Goal: Task Accomplishment & Management: Manage account settings

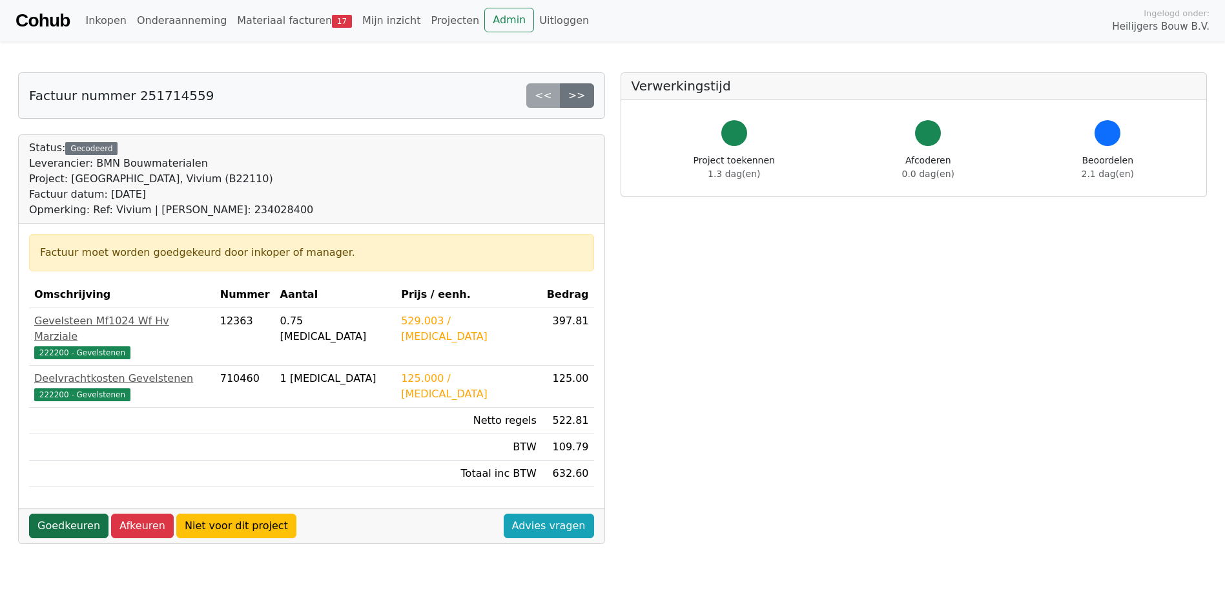
click at [56, 513] on link "Goedkeuren" at bounding box center [68, 525] width 79 height 25
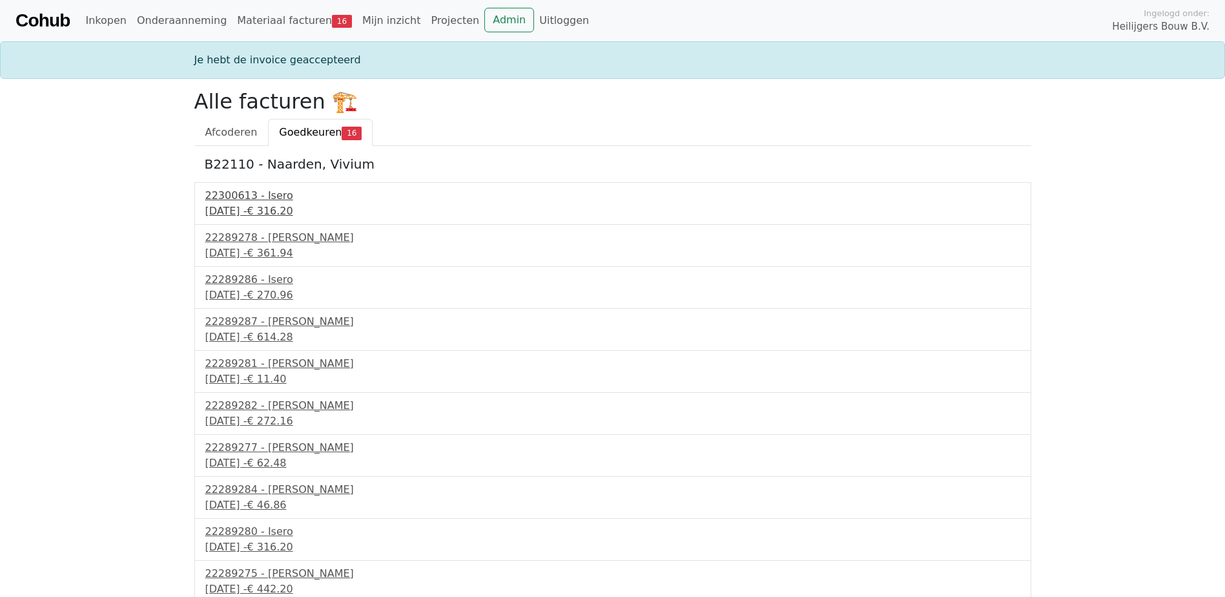
click at [270, 198] on div "22300613 - Isero" at bounding box center [612, 195] width 815 height 15
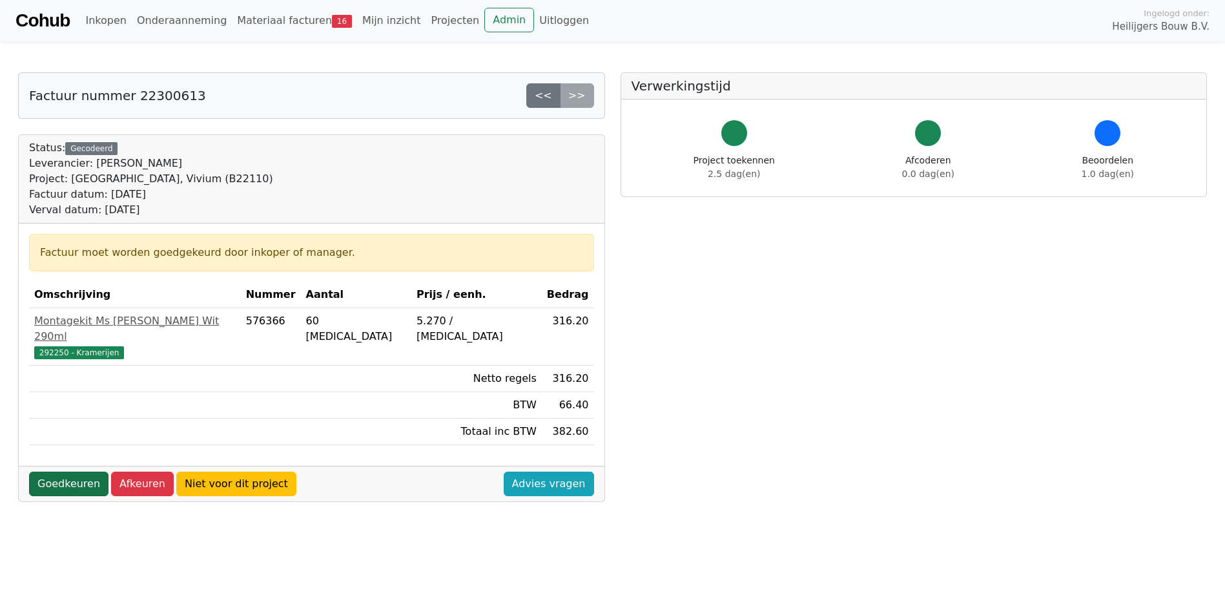
click at [74, 473] on link "Goedkeuren" at bounding box center [68, 483] width 79 height 25
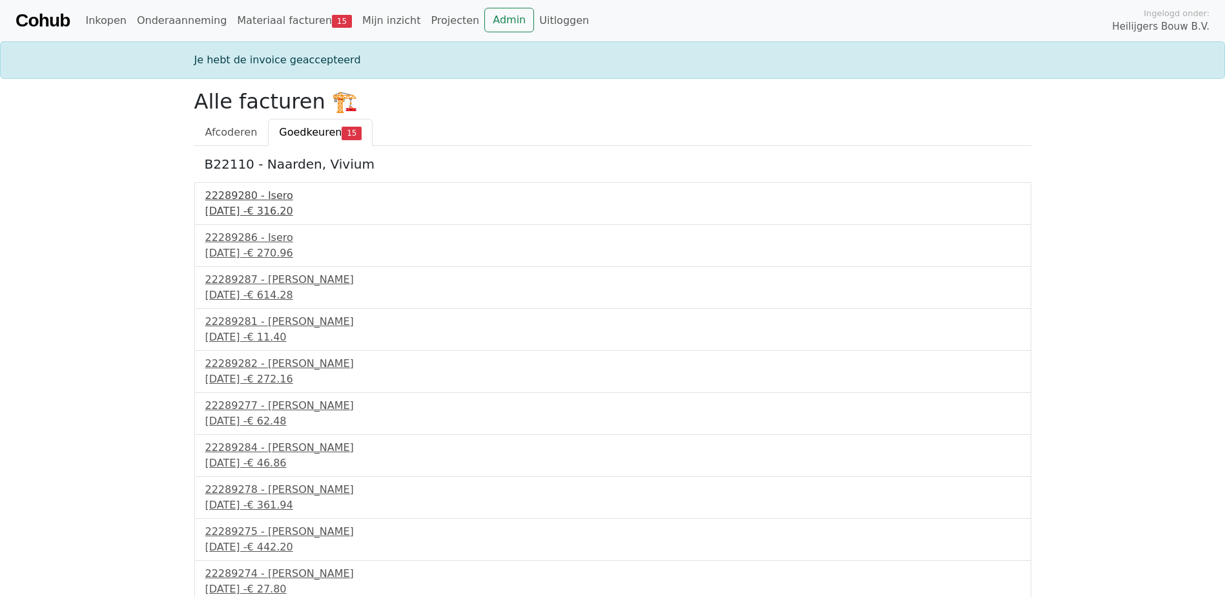
click at [262, 202] on div "22289280 - Isero" at bounding box center [612, 195] width 815 height 15
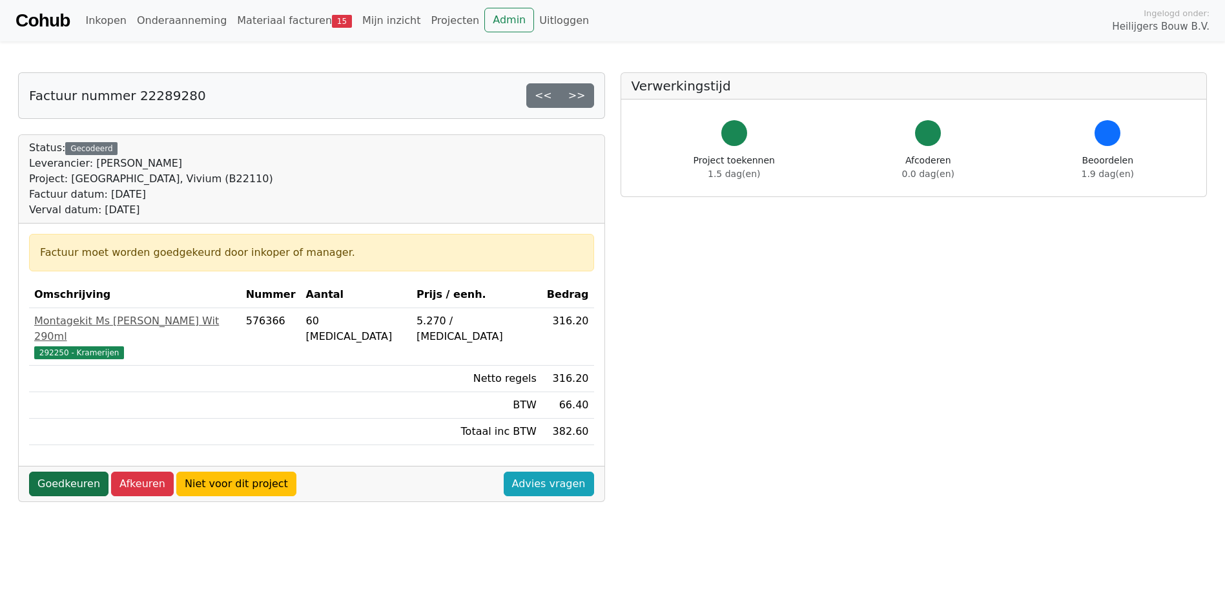
click at [67, 473] on link "Goedkeuren" at bounding box center [68, 483] width 79 height 25
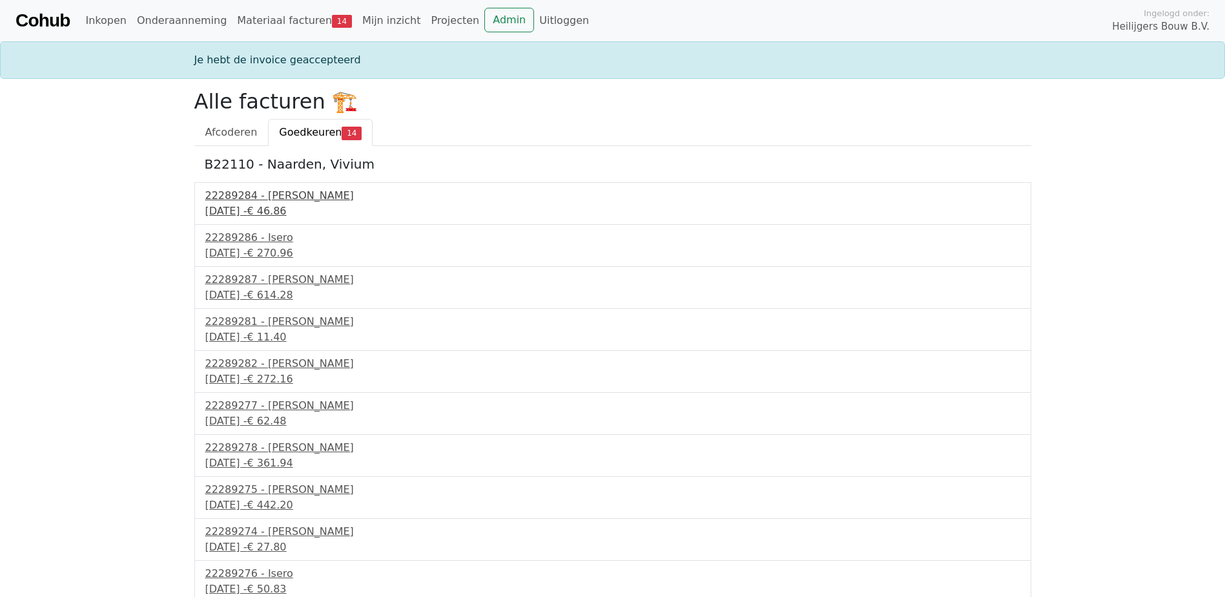
click at [263, 209] on div "30 september 2025 - € 46.86" at bounding box center [612, 210] width 815 height 15
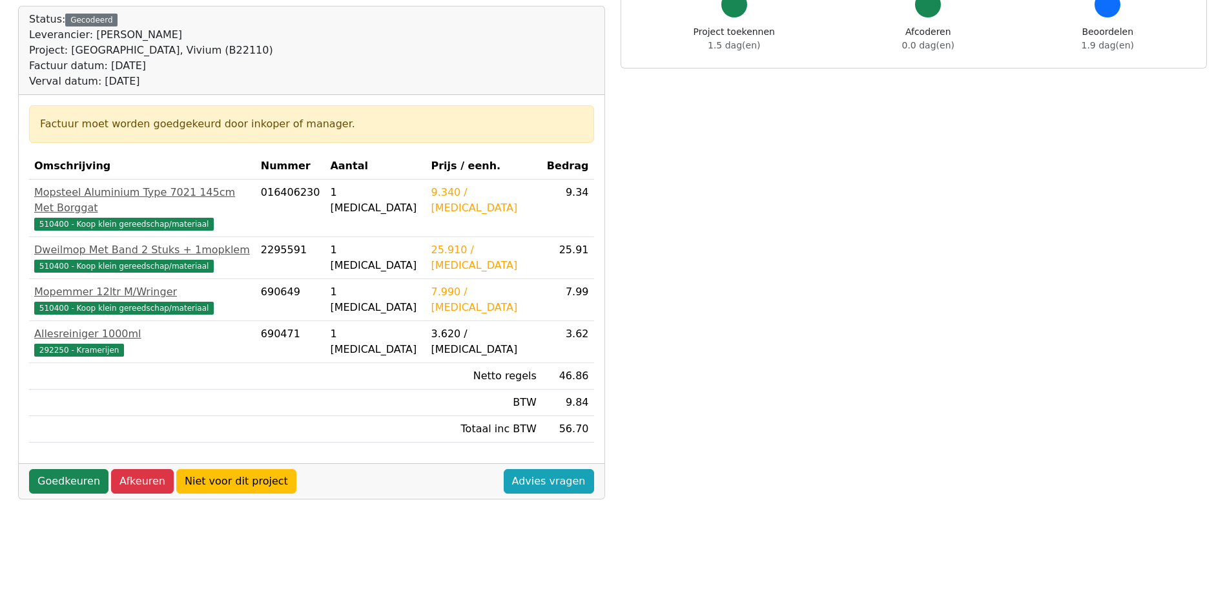
scroll to position [129, 0]
click at [72, 468] on link "Goedkeuren" at bounding box center [68, 480] width 79 height 25
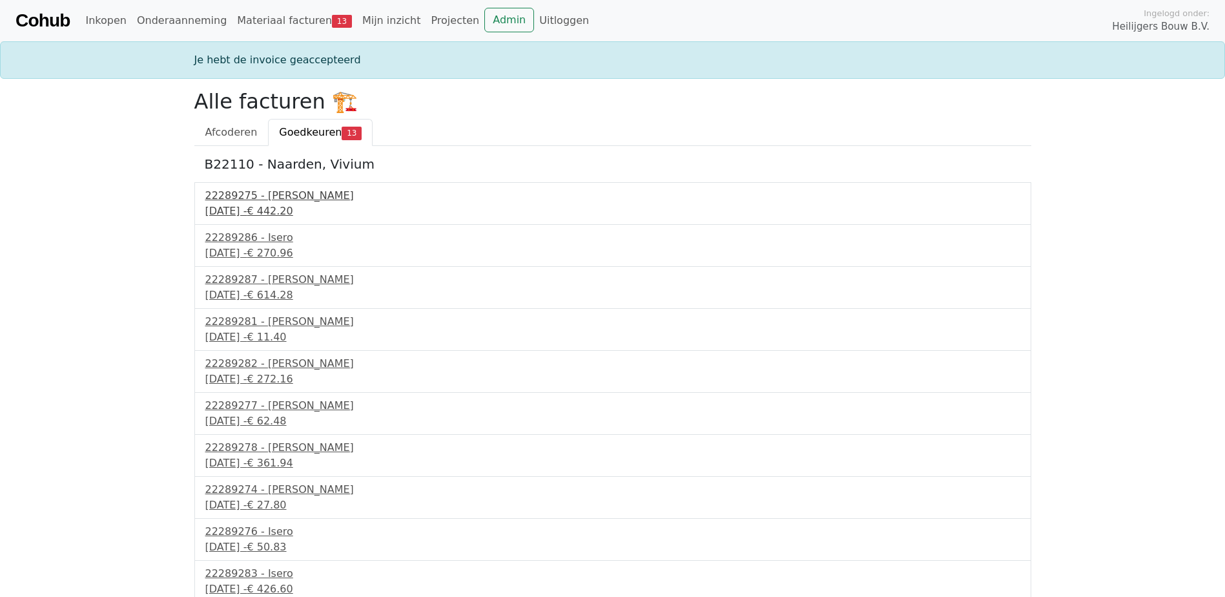
drag, startPoint x: 273, startPoint y: 214, endPoint x: 280, endPoint y: 216, distance: 7.0
click at [274, 214] on div "[DATE] - € 442.20" at bounding box center [612, 210] width 815 height 15
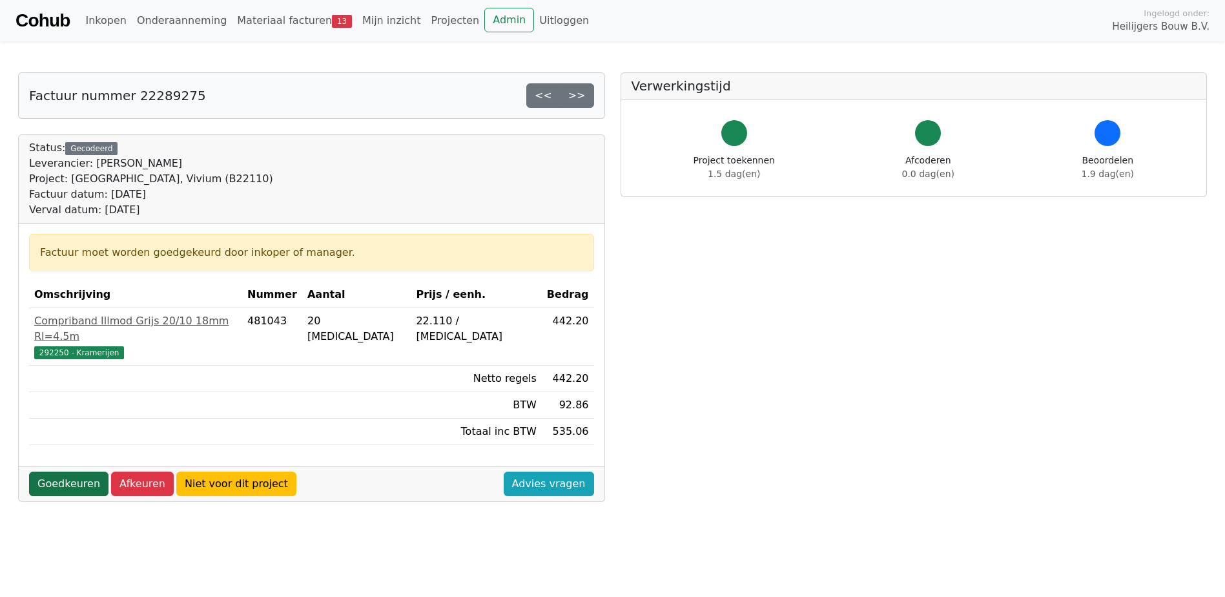
click at [79, 471] on link "Goedkeuren" at bounding box center [68, 483] width 79 height 25
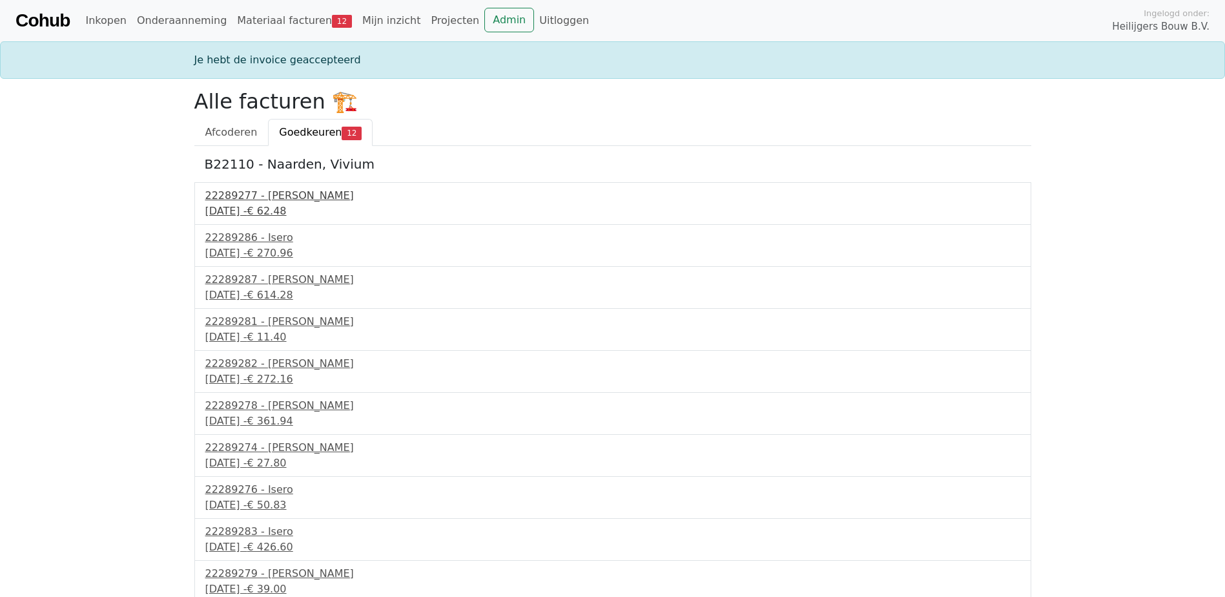
click at [259, 212] on div "[DATE] - € 62.48" at bounding box center [612, 210] width 815 height 15
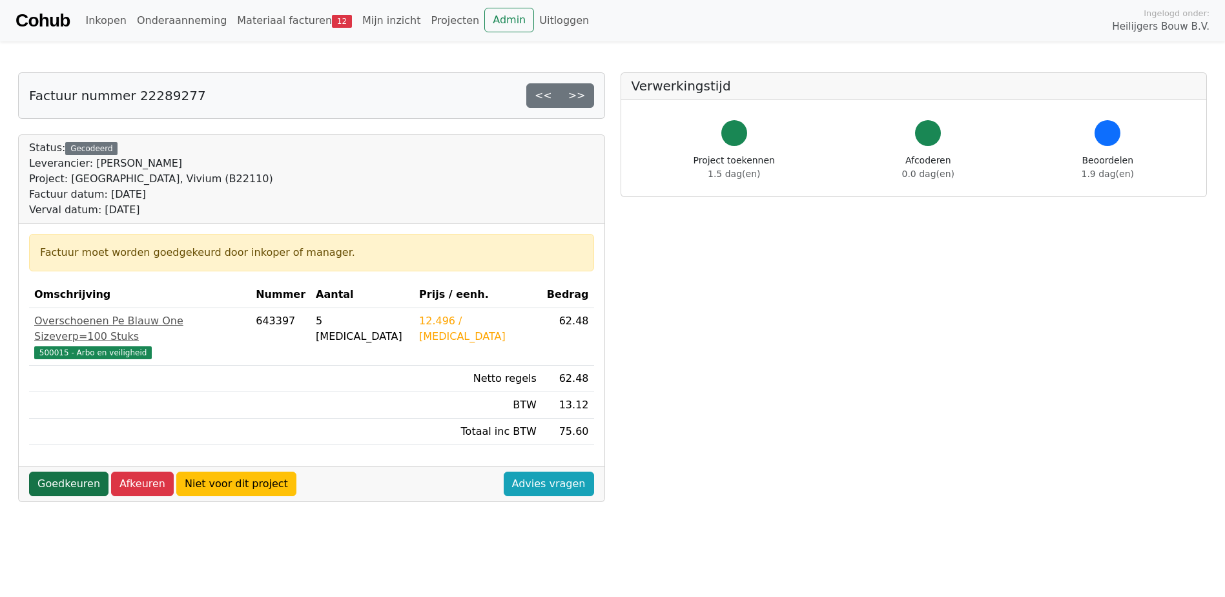
click at [74, 471] on link "Goedkeuren" at bounding box center [68, 483] width 79 height 25
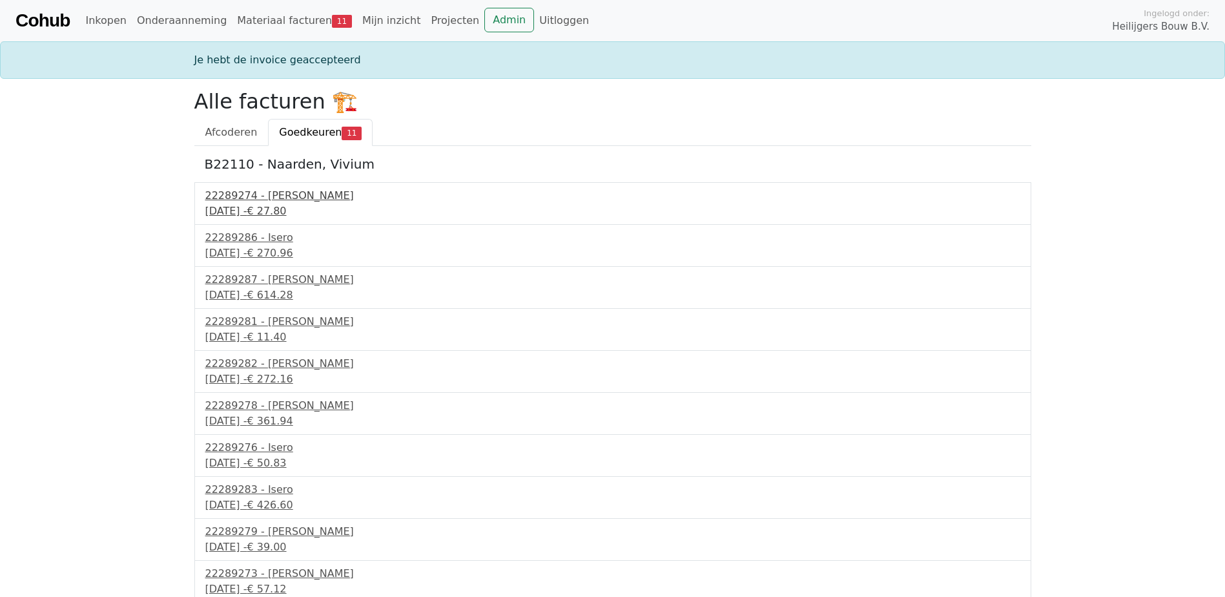
click at [291, 210] on div "30 september 2025 - € 27.80" at bounding box center [612, 210] width 815 height 15
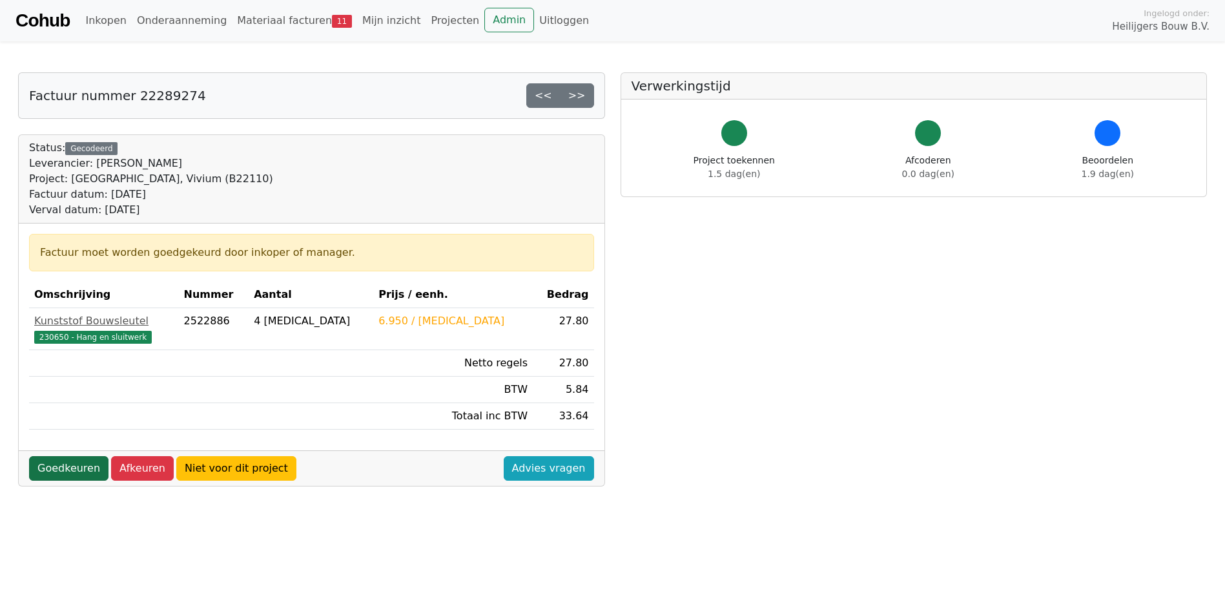
click at [64, 471] on link "Goedkeuren" at bounding box center [68, 468] width 79 height 25
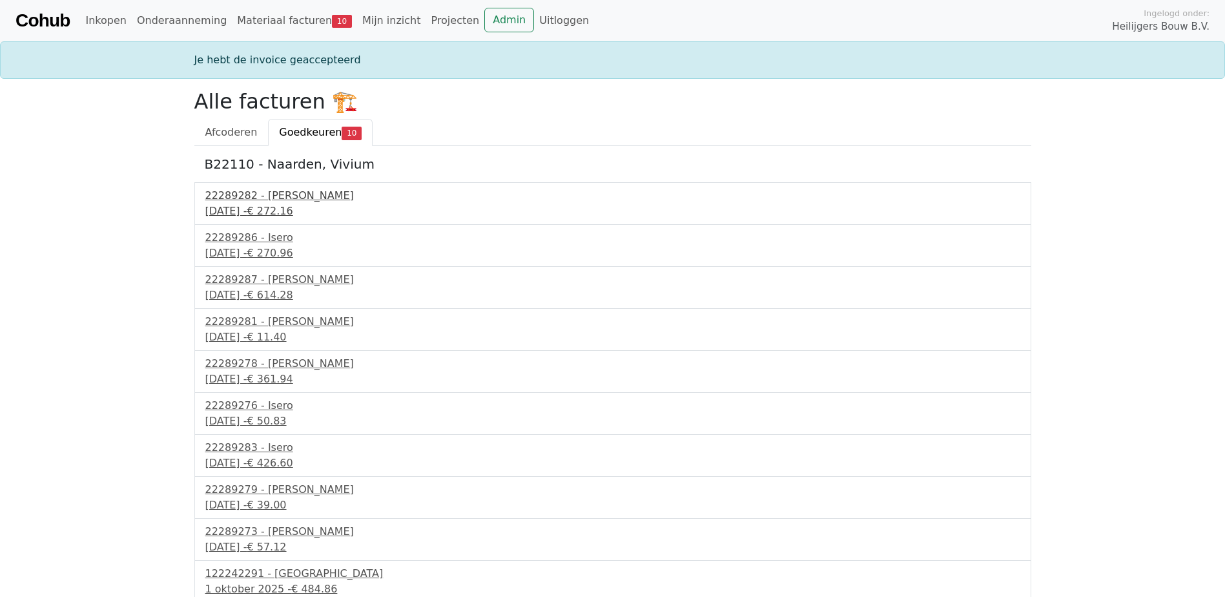
click at [300, 207] on div "30 september 2025 - € 272.16" at bounding box center [612, 210] width 815 height 15
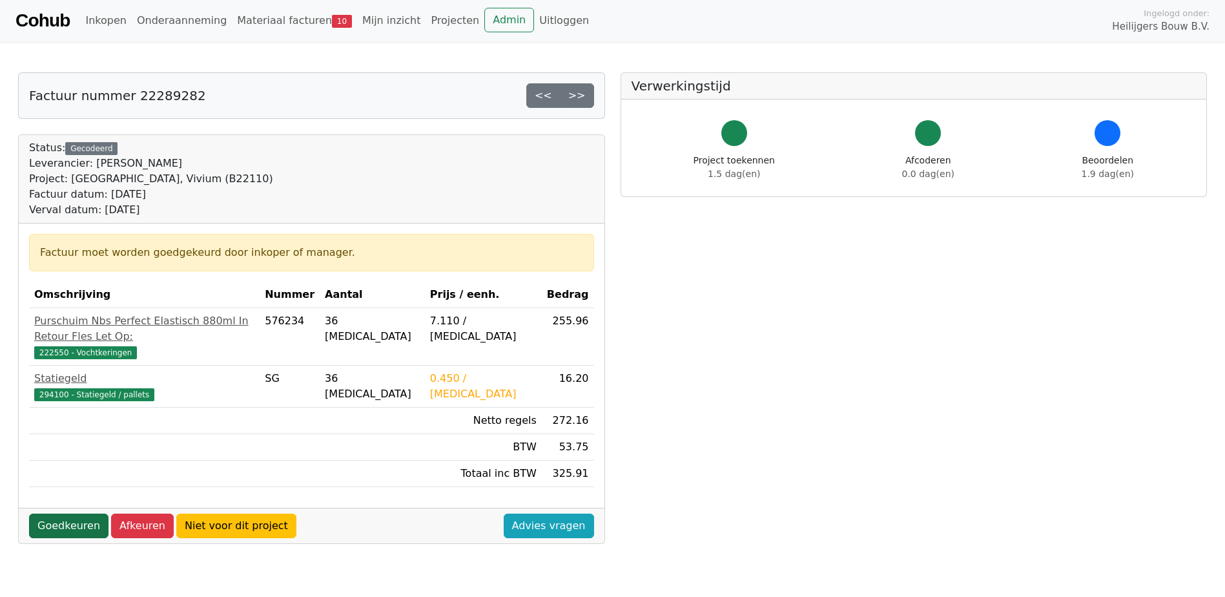
click at [63, 513] on link "Goedkeuren" at bounding box center [68, 525] width 79 height 25
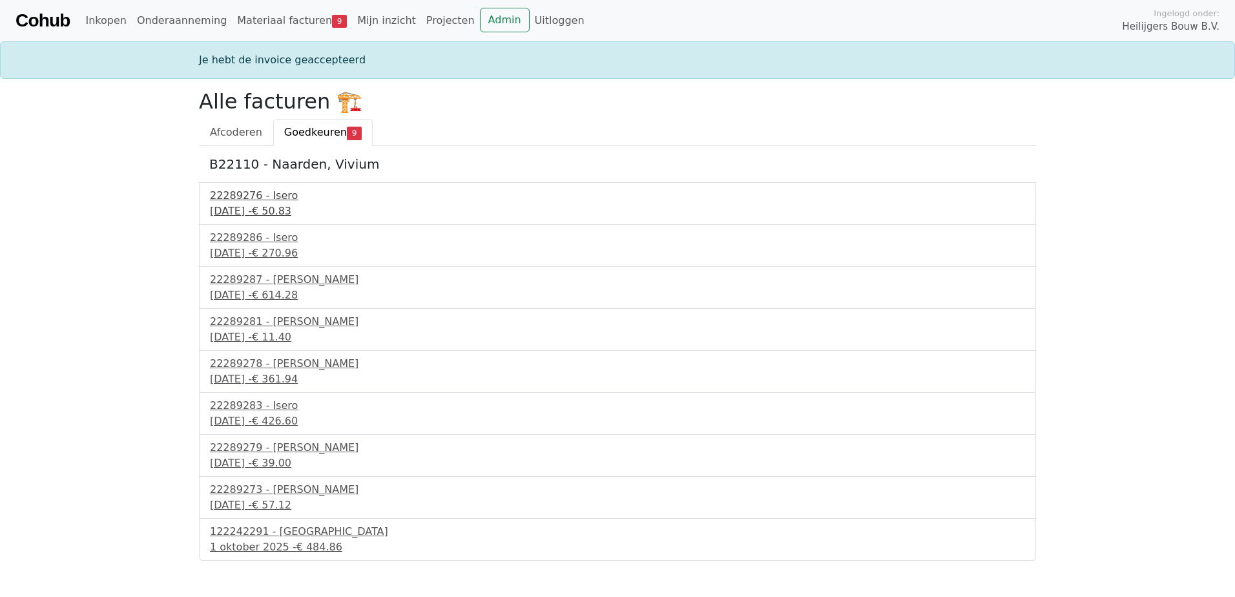
click at [272, 204] on div "[DATE] - € 50.83" at bounding box center [617, 210] width 815 height 15
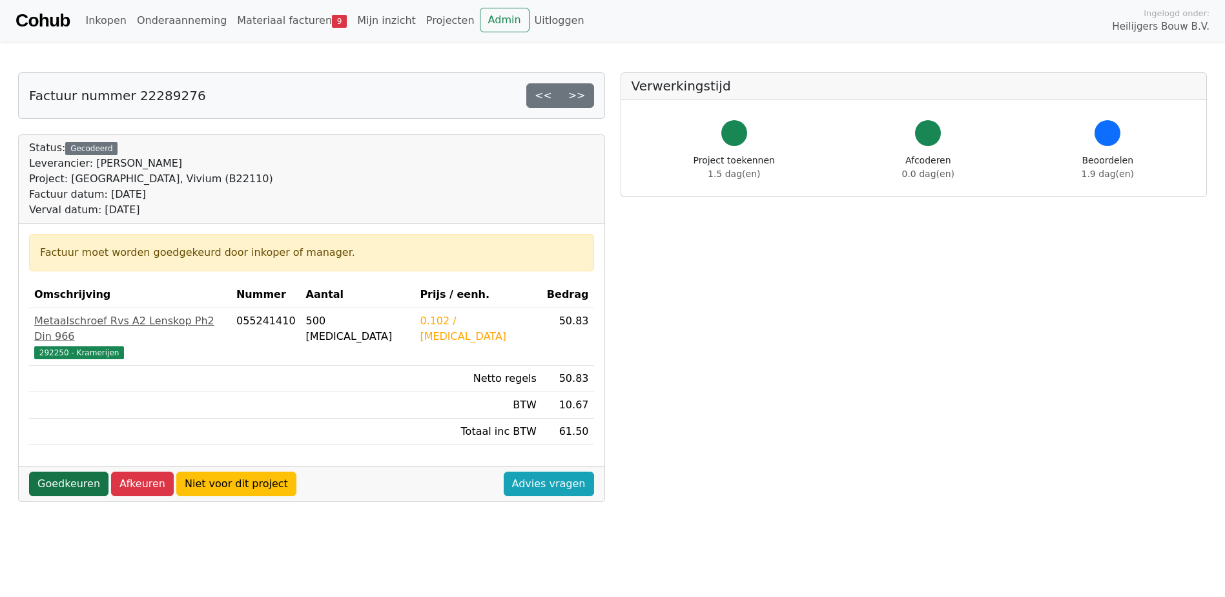
click at [72, 471] on link "Goedkeuren" at bounding box center [68, 483] width 79 height 25
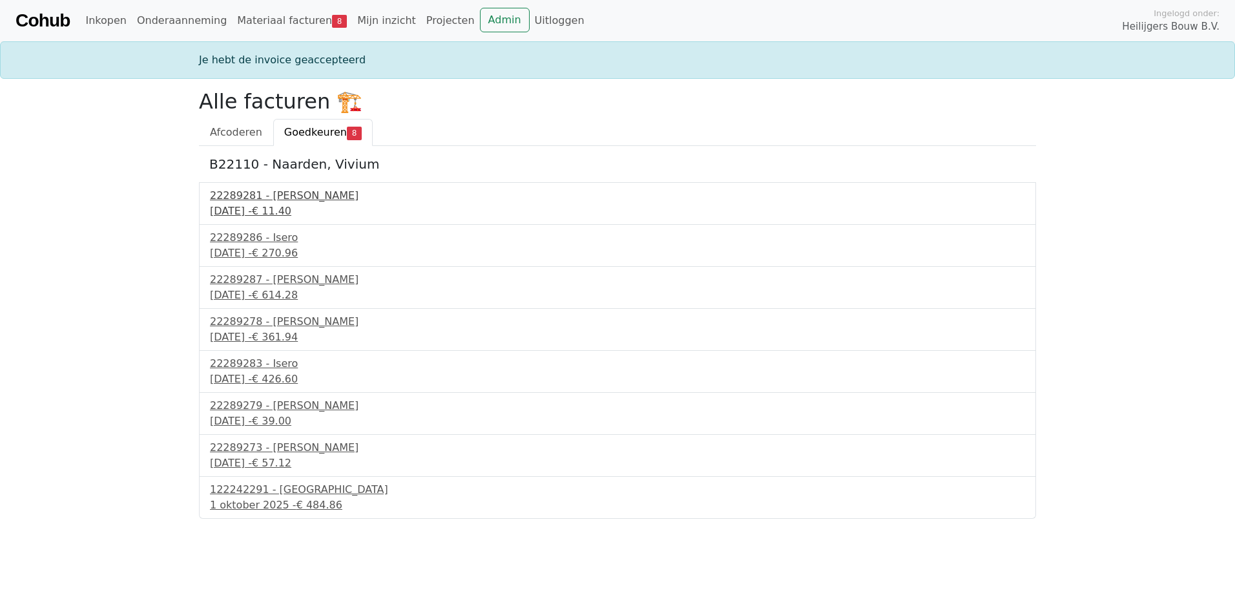
drag, startPoint x: 232, startPoint y: 211, endPoint x: 240, endPoint y: 220, distance: 11.4
click at [232, 211] on div "30 september 2025 - € 11.40" at bounding box center [617, 210] width 815 height 15
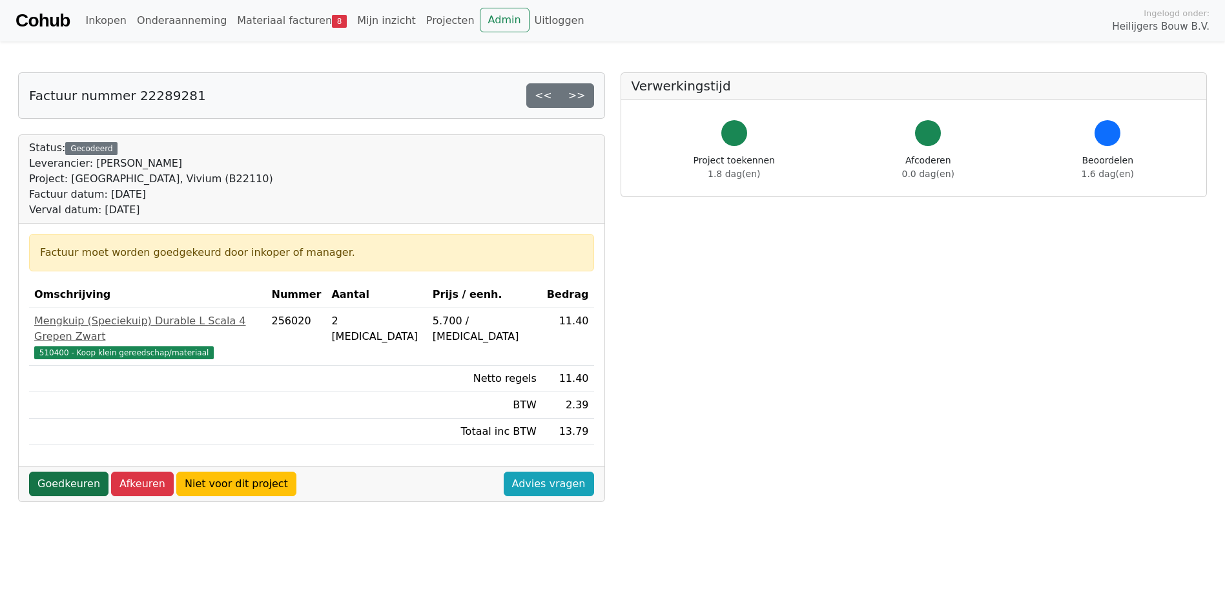
click at [65, 472] on link "Goedkeuren" at bounding box center [68, 483] width 79 height 25
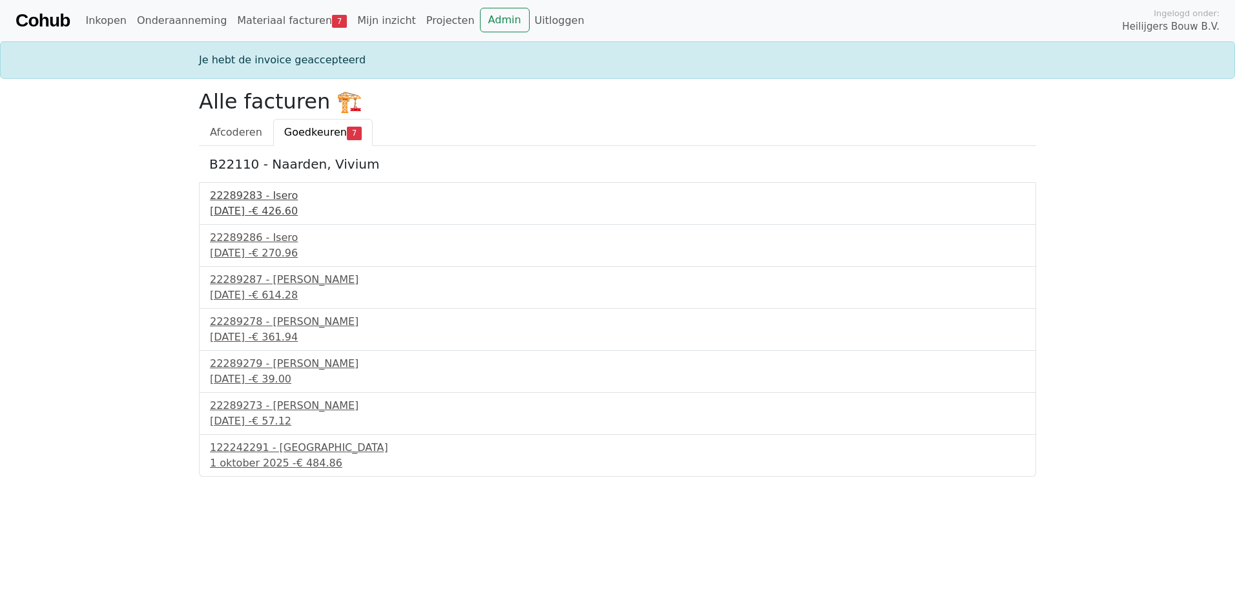
click at [262, 205] on div "30 september 2025 - € 426.60" at bounding box center [617, 210] width 815 height 15
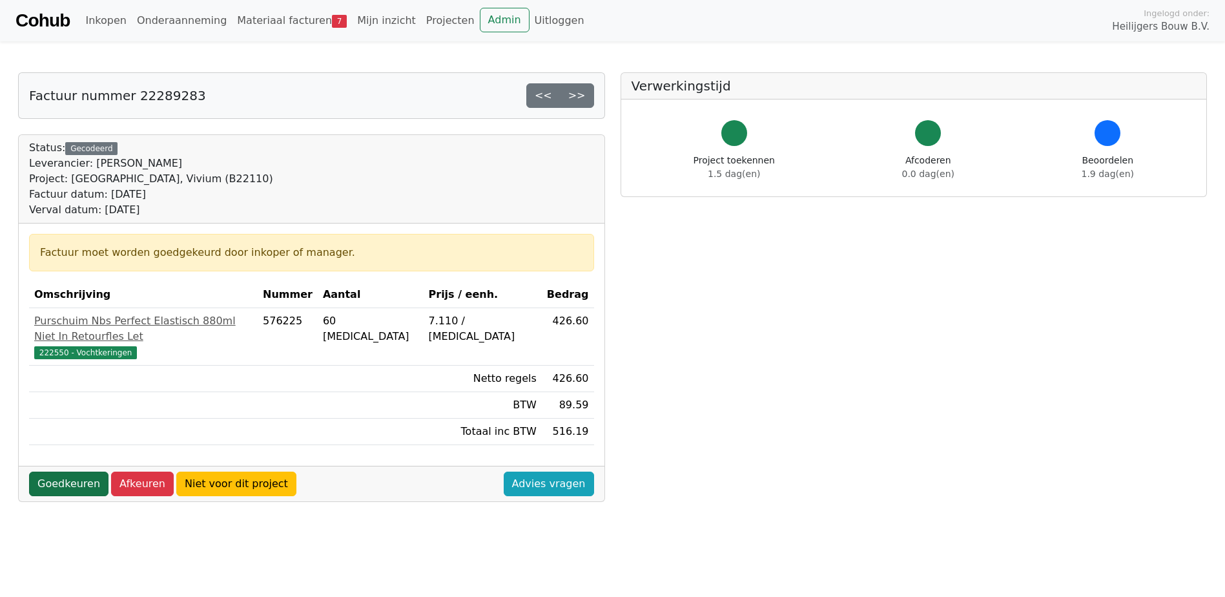
click at [48, 471] on link "Goedkeuren" at bounding box center [68, 483] width 79 height 25
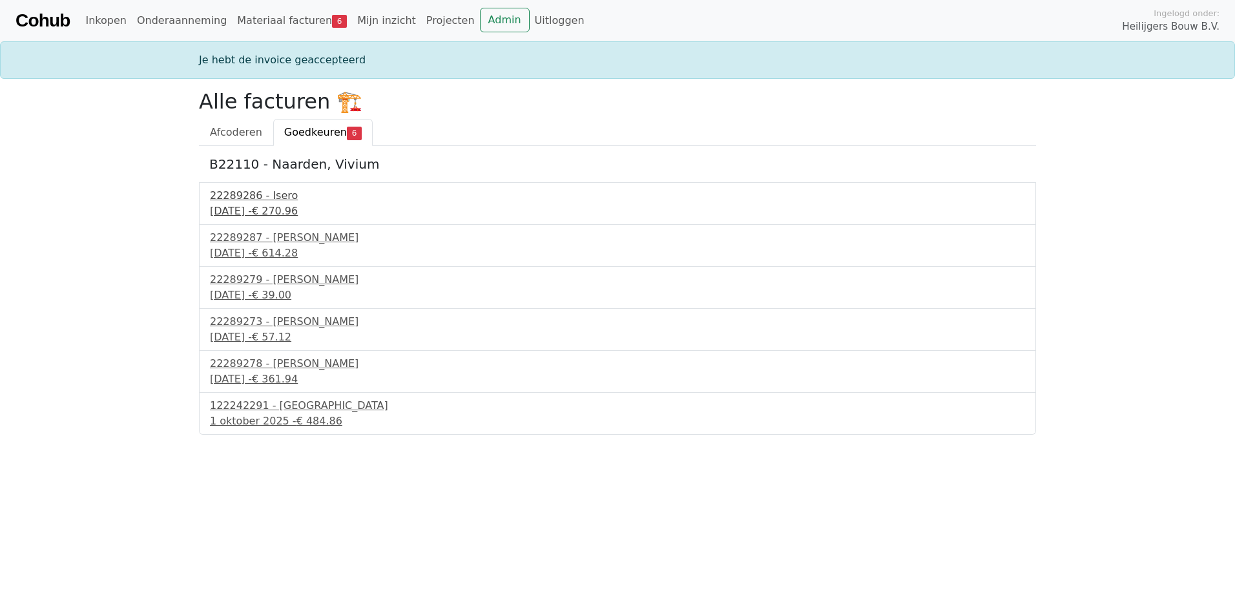
click at [268, 202] on div "22289286 - Isero" at bounding box center [617, 195] width 815 height 15
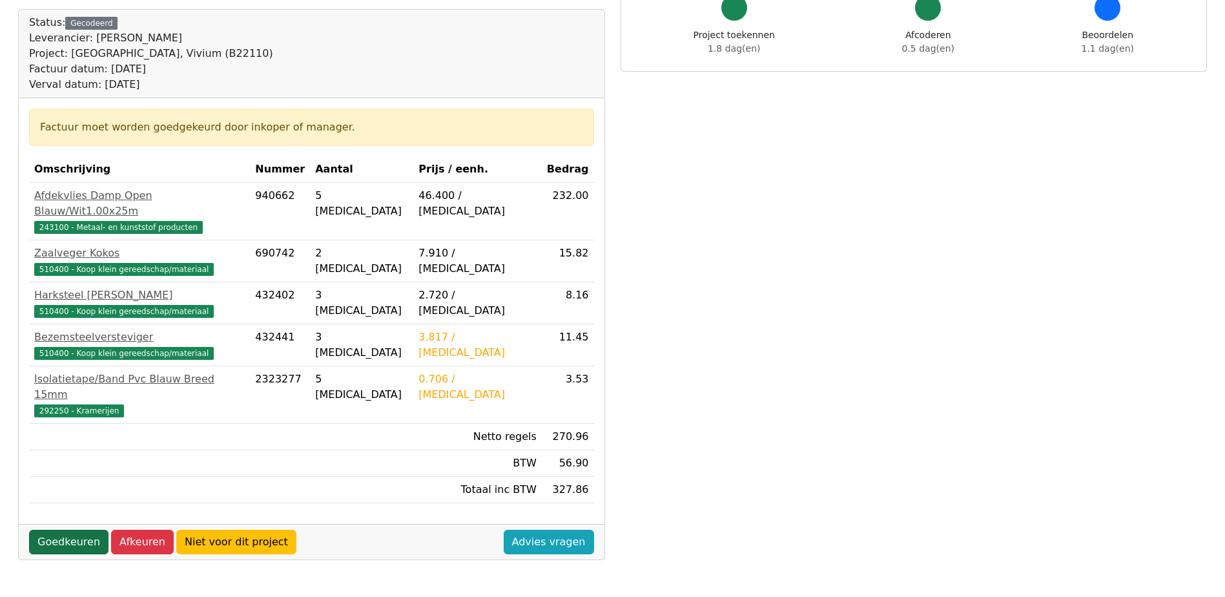
scroll to position [129, 0]
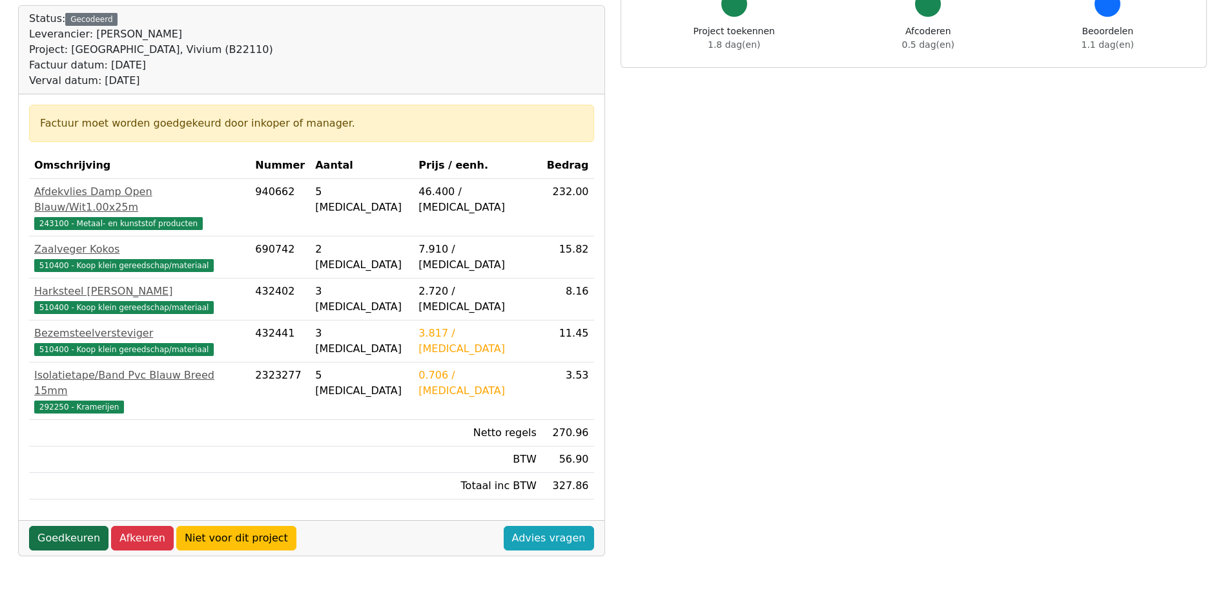
click at [76, 526] on link "Goedkeuren" at bounding box center [68, 538] width 79 height 25
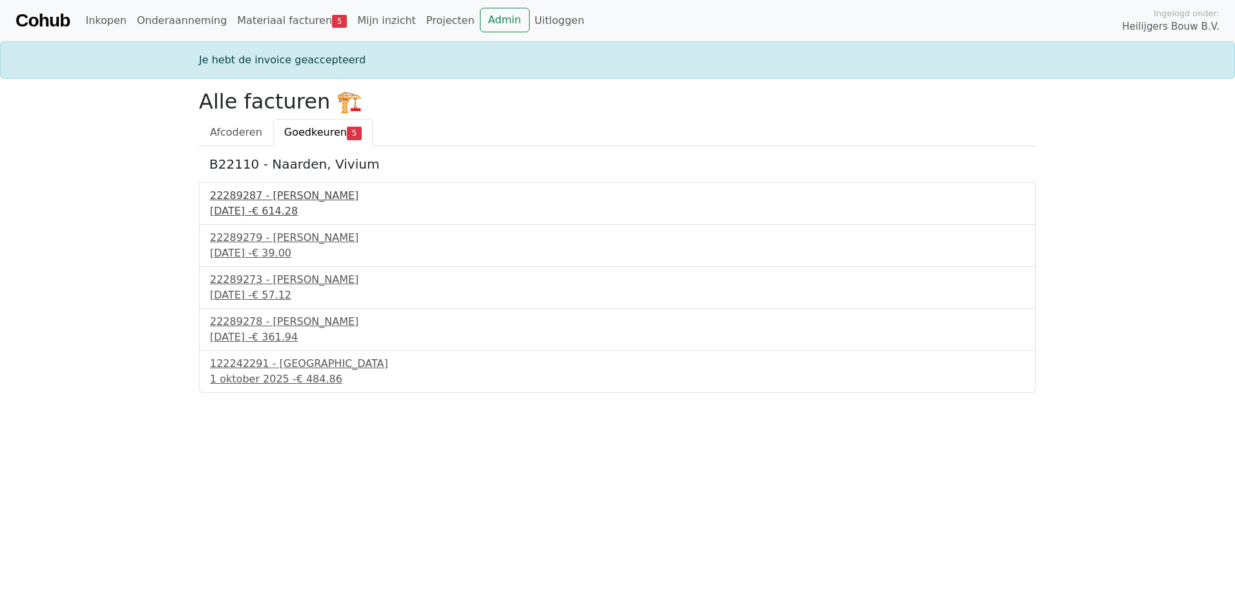
click at [229, 203] on div "30 september 2025 - € 614.28" at bounding box center [617, 210] width 815 height 15
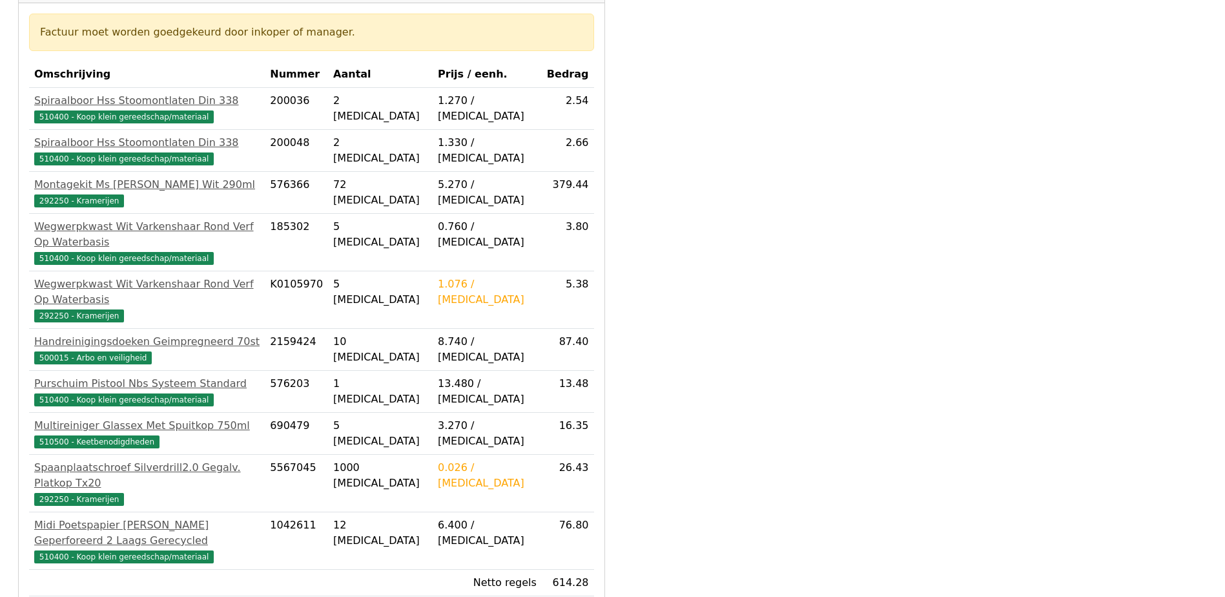
scroll to position [258, 0]
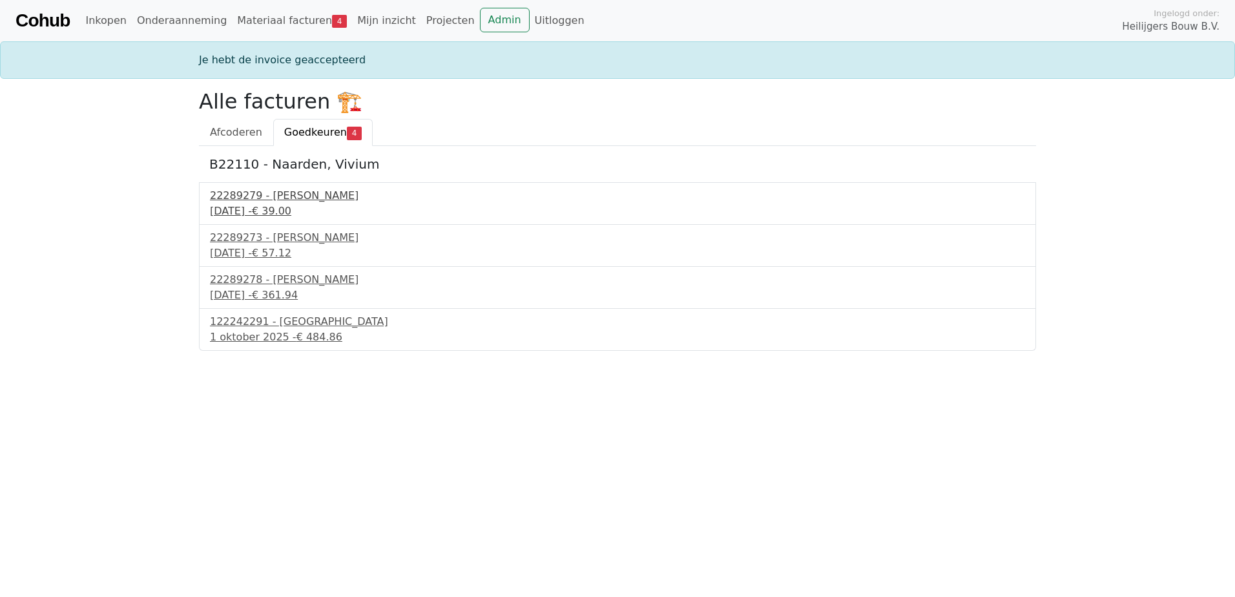
click at [271, 198] on div "22289279 - [PERSON_NAME]" at bounding box center [617, 195] width 815 height 15
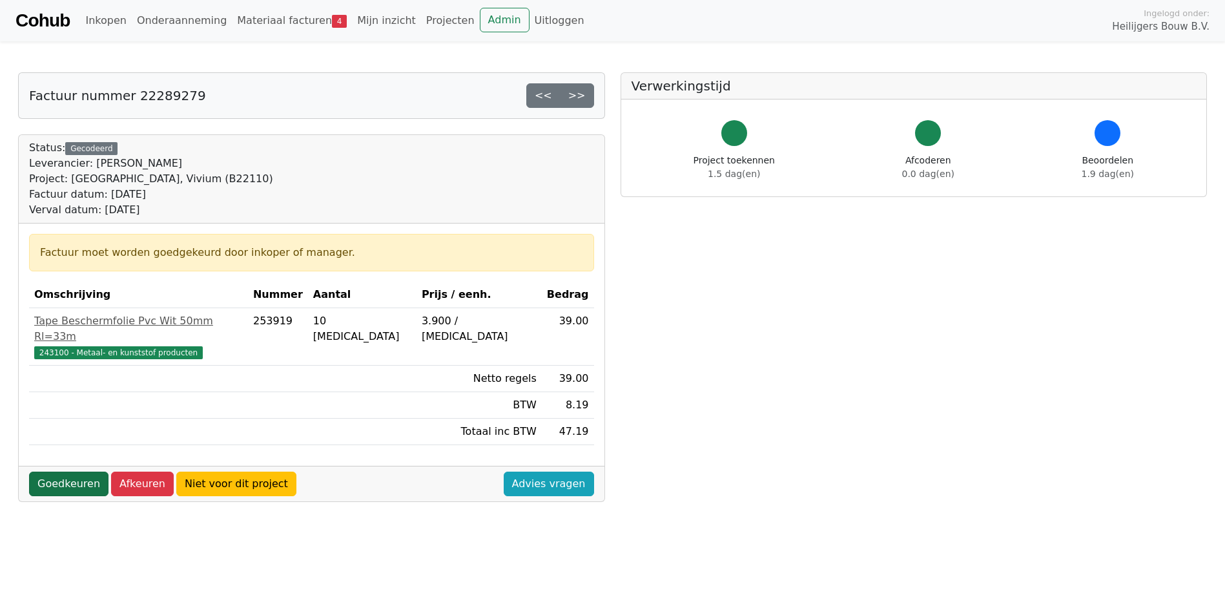
click at [74, 471] on link "Goedkeuren" at bounding box center [68, 483] width 79 height 25
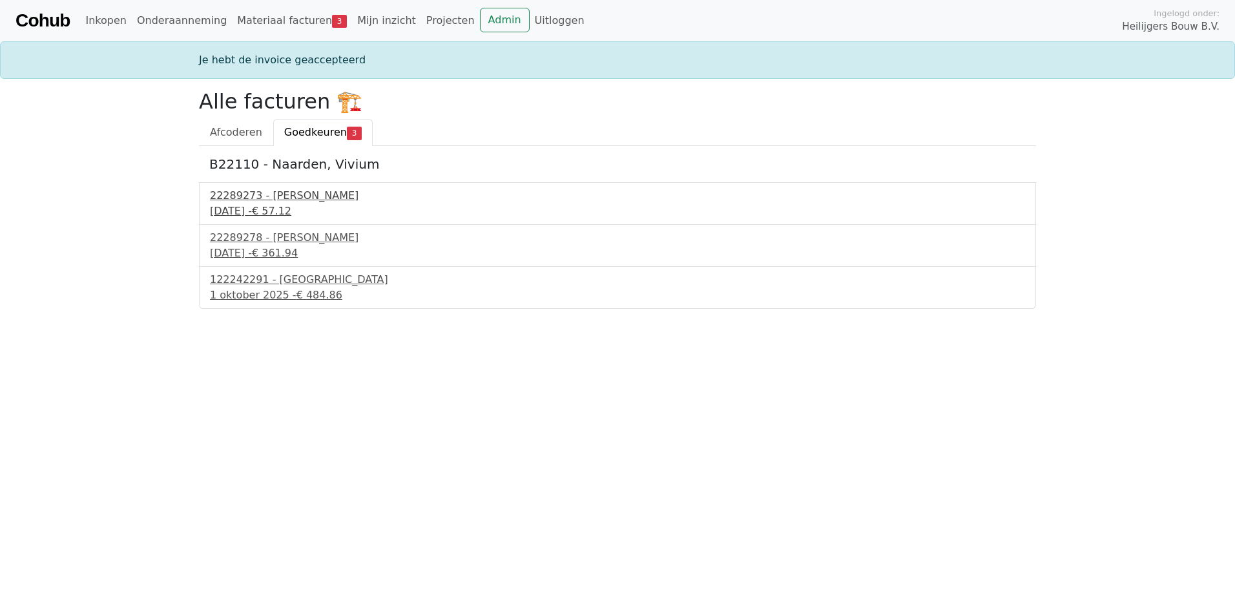
click at [276, 206] on div "30 september 2025 - € 57.12" at bounding box center [617, 210] width 815 height 15
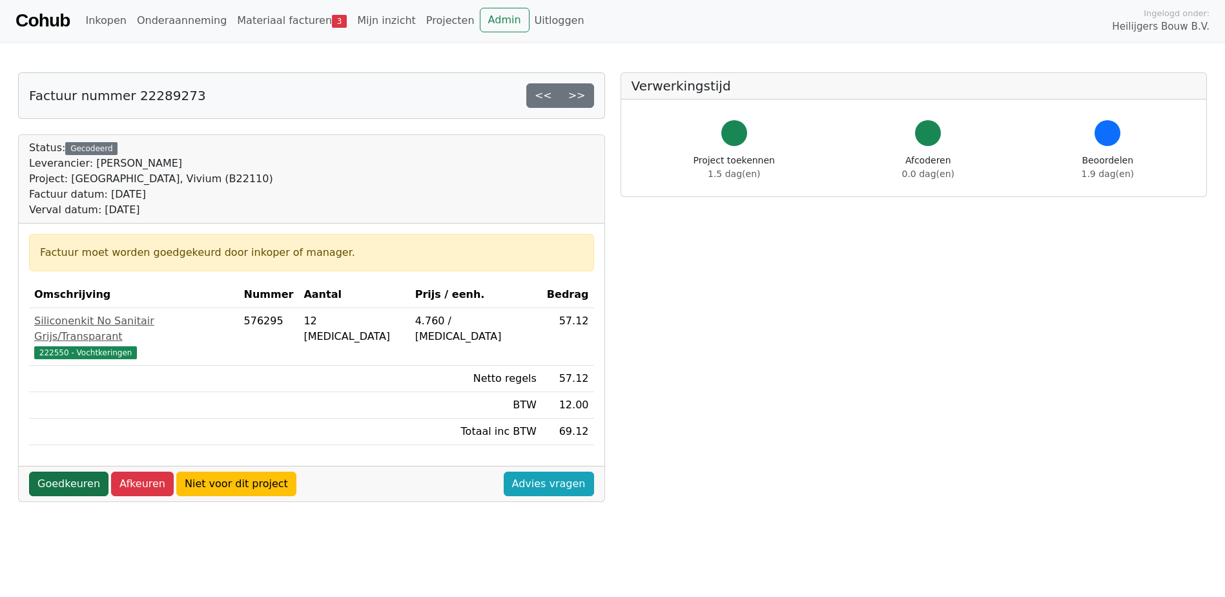
click at [74, 471] on link "Goedkeuren" at bounding box center [68, 483] width 79 height 25
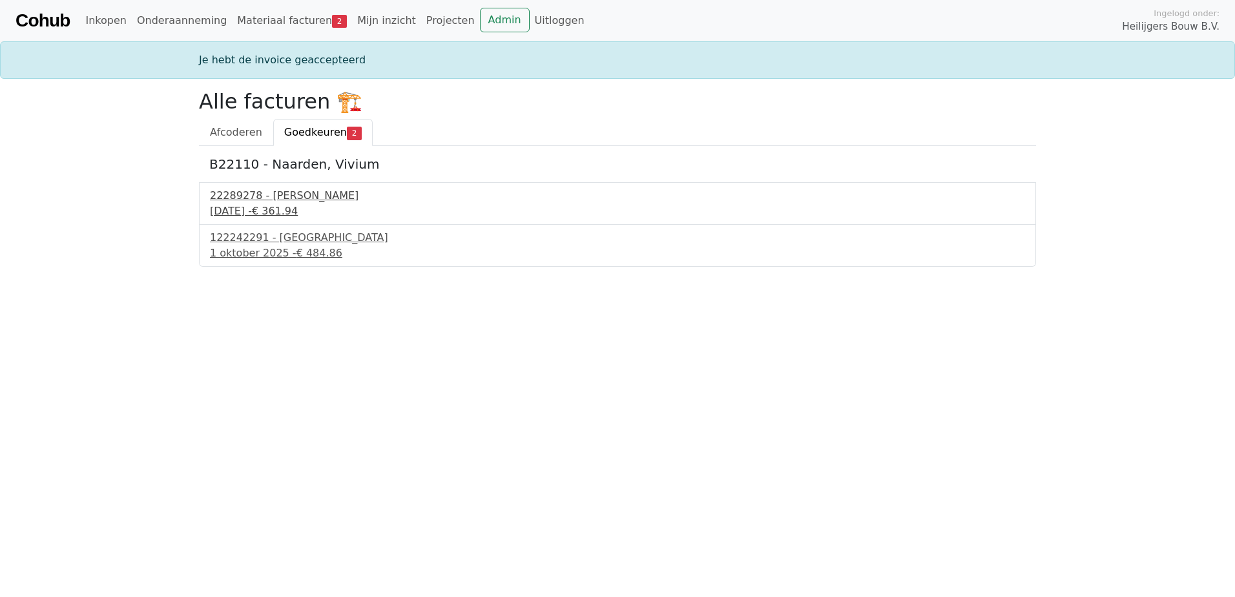
click at [286, 203] on div "[DATE] - € 361.94" at bounding box center [617, 210] width 815 height 15
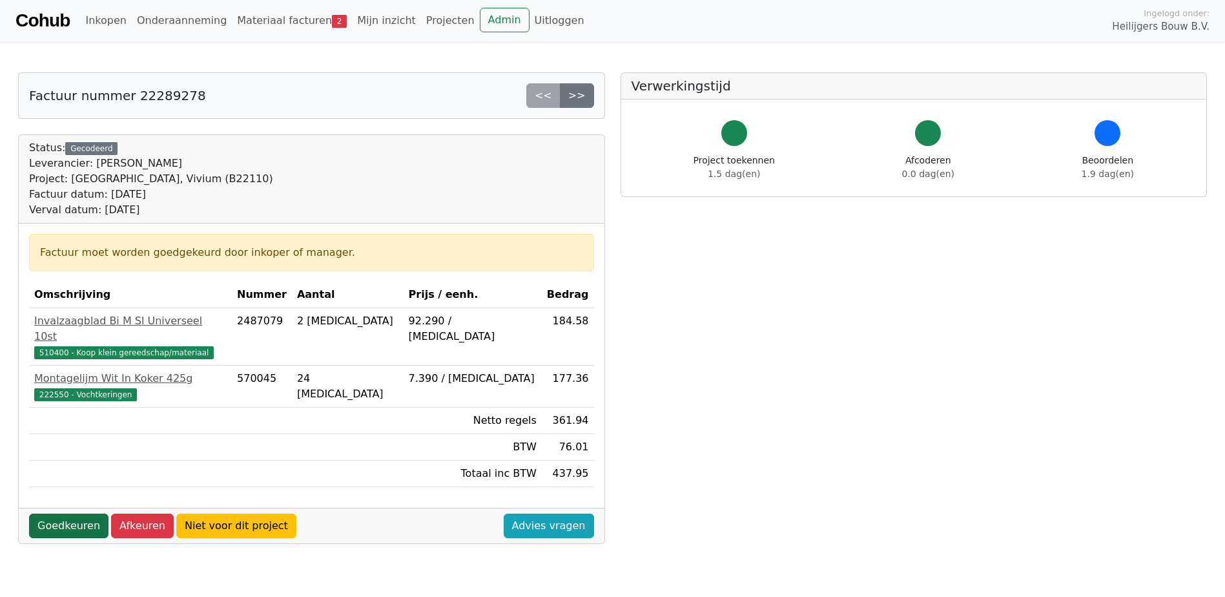
click at [57, 513] on link "Goedkeuren" at bounding box center [68, 525] width 79 height 25
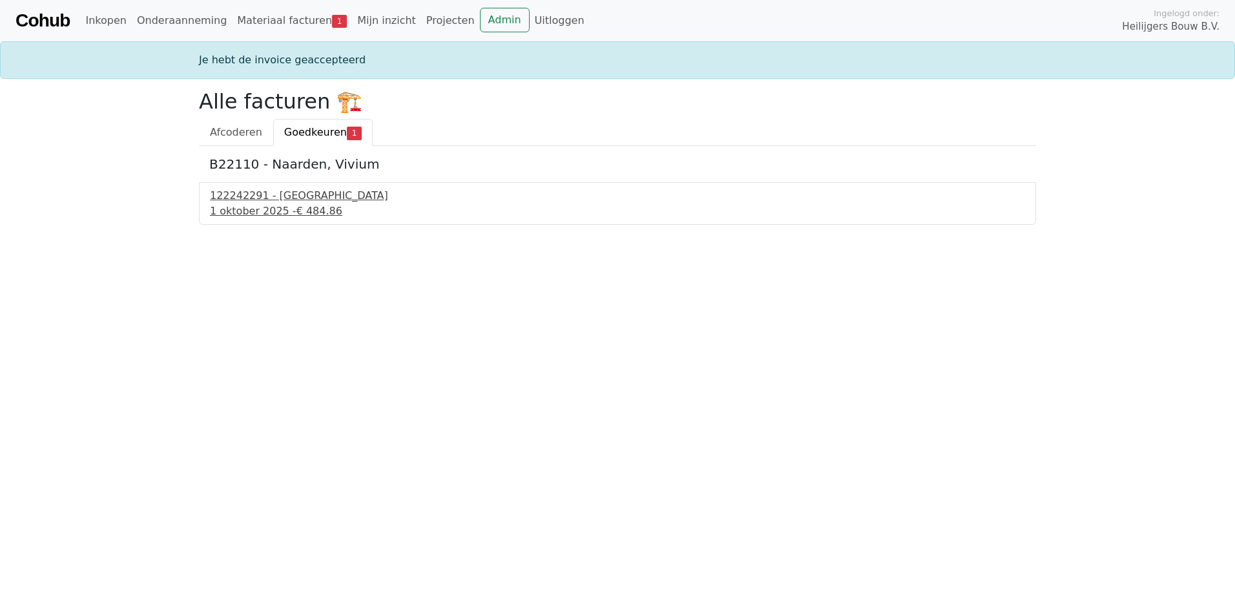
click at [234, 190] on div "122242291 - [GEOGRAPHIC_DATA]" at bounding box center [617, 195] width 815 height 15
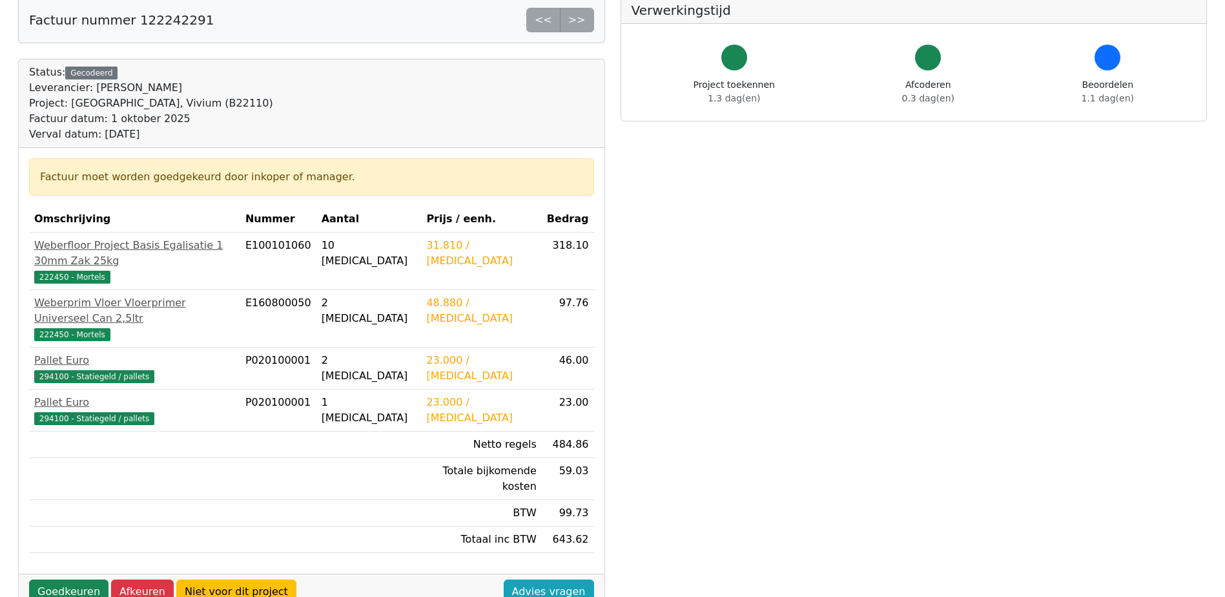
scroll to position [194, 0]
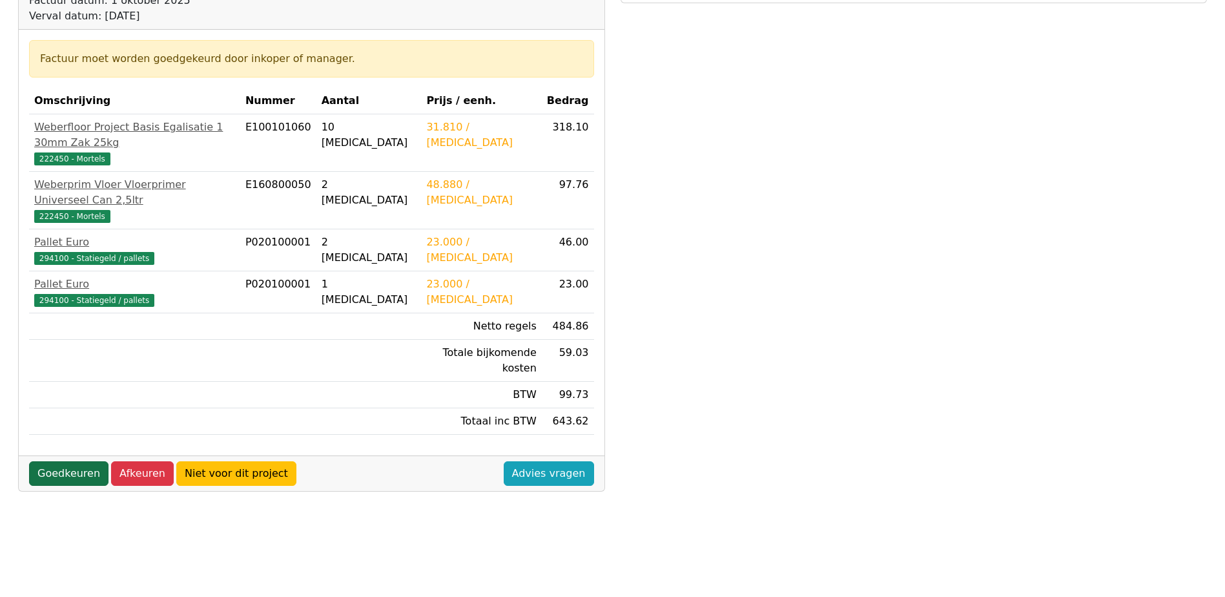
click at [77, 461] on link "Goedkeuren" at bounding box center [68, 473] width 79 height 25
